Goal: Task Accomplishment & Management: Manage account settings

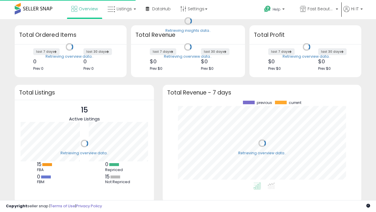
scroll to position [82, 187]
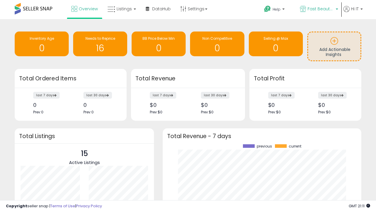
click at [319, 9] on span "Fast Beauty ([GEOGRAPHIC_DATA])" at bounding box center [321, 9] width 26 height 6
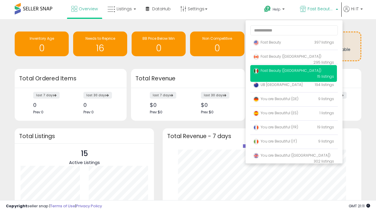
click at [294, 71] on span "Fast Beauty ([GEOGRAPHIC_DATA])" at bounding box center [288, 70] width 68 height 5
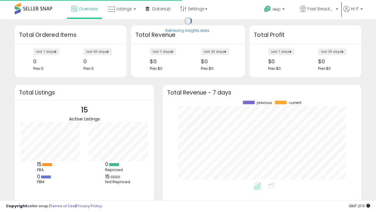
scroll to position [82, 187]
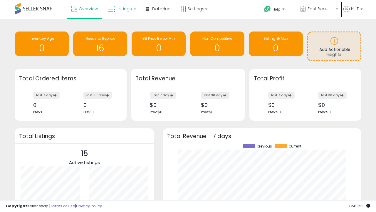
click at [121, 9] on span "Listings" at bounding box center [124, 9] width 15 height 6
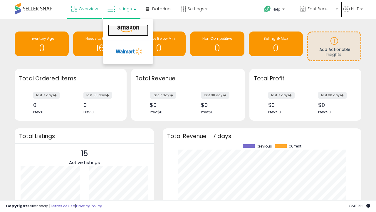
click at [128, 29] on icon at bounding box center [129, 29] width 26 height 8
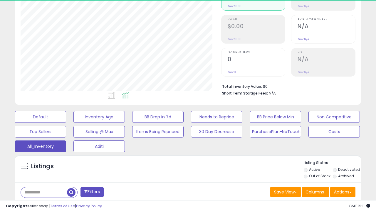
scroll to position [121, 201]
click at [42, 204] on span "Last 30 Days" at bounding box center [43, 207] width 26 height 6
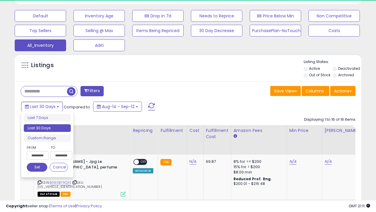
click at [47, 128] on li "Last 30 Days" at bounding box center [47, 128] width 47 height 8
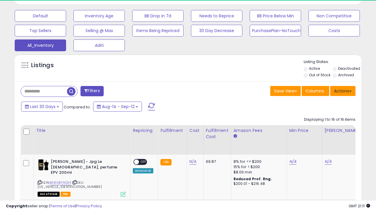
click at [343, 90] on button "Actions" at bounding box center [343, 91] width 25 height 10
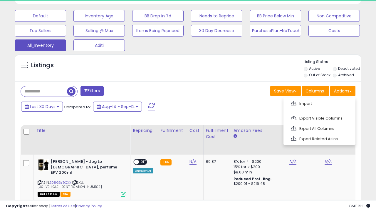
click at [319, 128] on link "Export All Columns" at bounding box center [319, 128] width 64 height 9
